Goal: Task Accomplishment & Management: Use online tool/utility

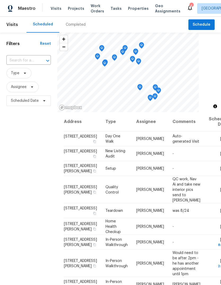
click at [133, 6] on span "Properties" at bounding box center [138, 8] width 21 height 5
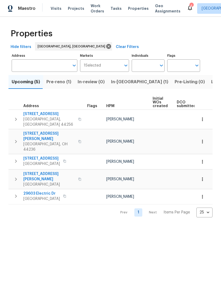
click at [212, 81] on span "Listed (24)" at bounding box center [223, 81] width 23 height 7
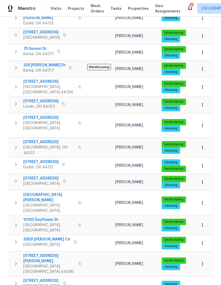
scroll to position [103, 0]
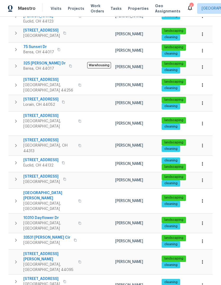
click at [41, 138] on span "[STREET_ADDRESS]" at bounding box center [49, 140] width 52 height 5
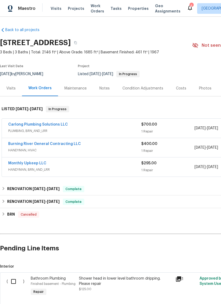
click at [53, 124] on link "Carlong Plumbing Solutions LLC" at bounding box center [38, 125] width 60 height 4
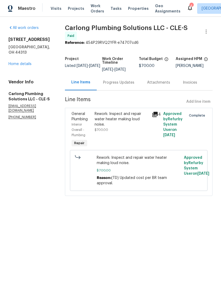
click at [116, 82] on div "Progress Updates" at bounding box center [118, 82] width 31 height 5
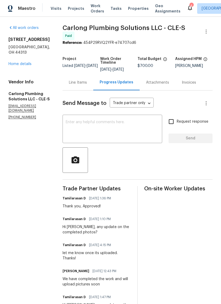
click at [23, 62] on link "Home details" at bounding box center [19, 64] width 23 height 4
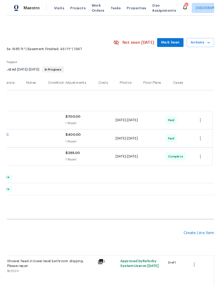
scroll to position [0, 79]
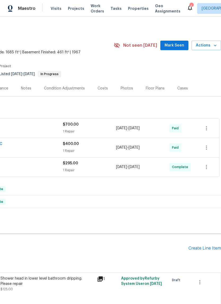
click at [209, 47] on span "Actions" at bounding box center [206, 45] width 21 height 7
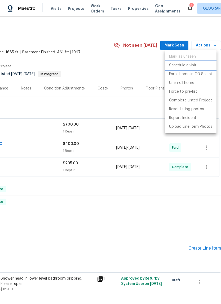
click at [192, 63] on p "Schedule a visit" at bounding box center [182, 66] width 27 height 6
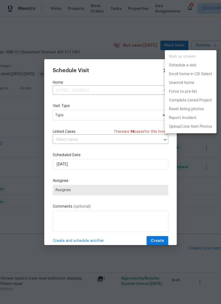
click at [87, 116] on div at bounding box center [110, 152] width 221 height 304
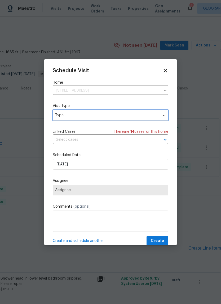
click at [131, 113] on span "Type" at bounding box center [106, 115] width 103 height 5
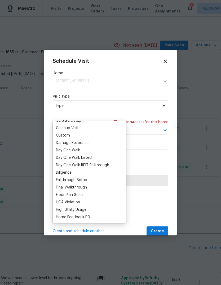
scroll to position [0, 0]
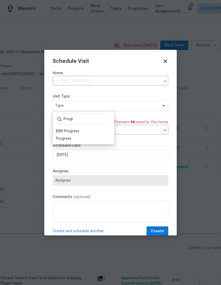
click at [75, 139] on div "Progress" at bounding box center [83, 138] width 59 height 7
click at [76, 140] on div "Progress" at bounding box center [83, 138] width 59 height 7
click at [92, 140] on div "Progress" at bounding box center [83, 138] width 59 height 7
click at [88, 120] on input "Progr" at bounding box center [84, 119] width 57 height 11
type input "Progress"
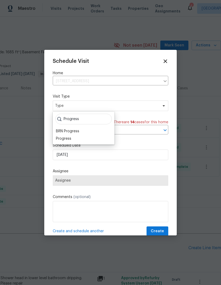
click at [70, 140] on div "Progress" at bounding box center [63, 138] width 15 height 5
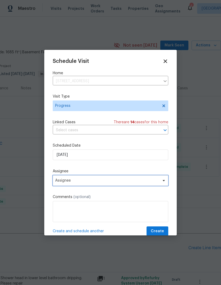
click at [106, 181] on span "Assignee" at bounding box center [107, 181] width 104 height 4
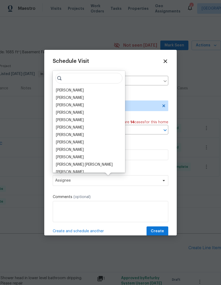
click at [84, 91] on div "[PERSON_NAME]" at bounding box center [70, 90] width 28 height 5
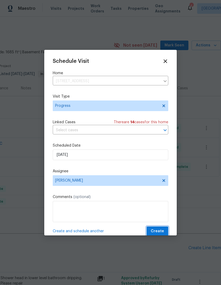
click at [162, 233] on span "Create" at bounding box center [157, 231] width 13 height 7
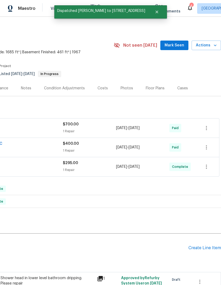
scroll to position [0, 79]
